Goal: Go to known website: Access a specific website the user already knows

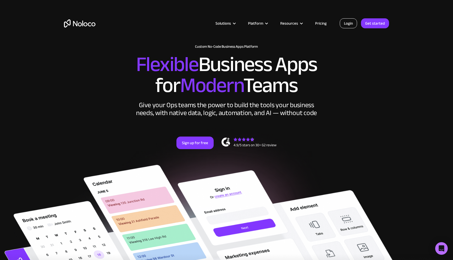
click at [347, 25] on link "Login" at bounding box center [348, 23] width 17 height 10
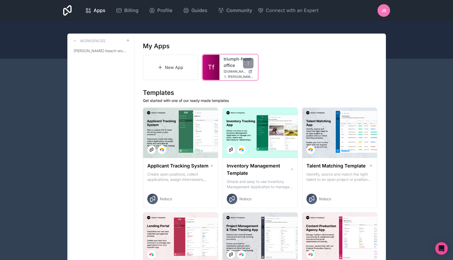
click at [228, 64] on link "triumph-front-office" at bounding box center [239, 62] width 30 height 13
